Goal: Information Seeking & Learning: Get advice/opinions

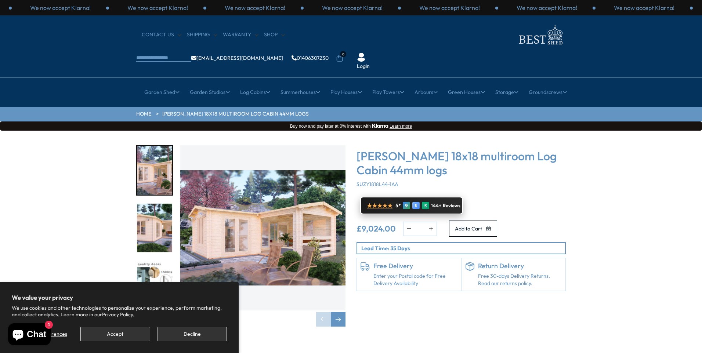
click at [445, 203] on span "Reviews" at bounding box center [452, 206] width 18 height 6
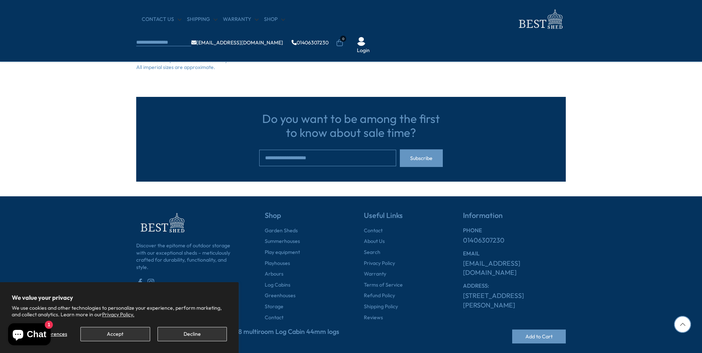
scroll to position [625, 0]
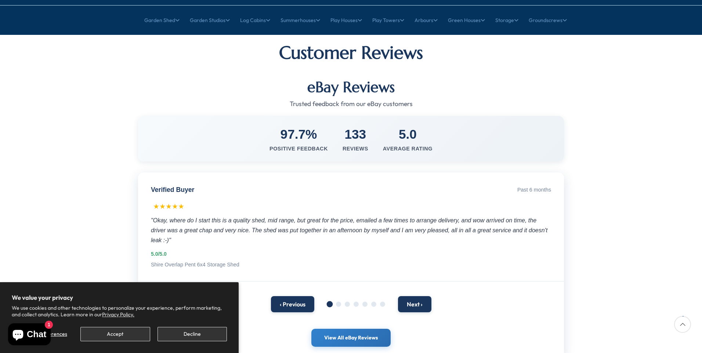
scroll to position [73, 0]
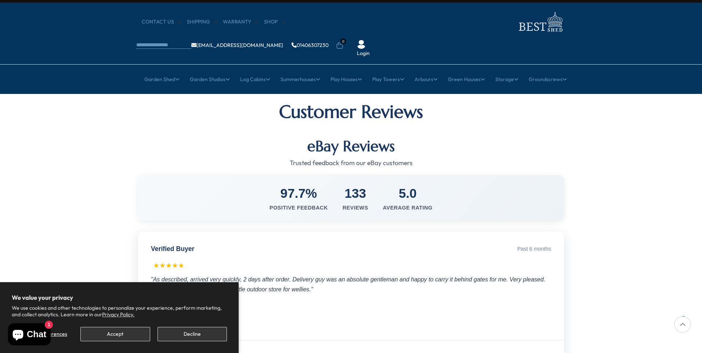
scroll to position [0, 0]
